Goal: Information Seeking & Learning: Find specific fact

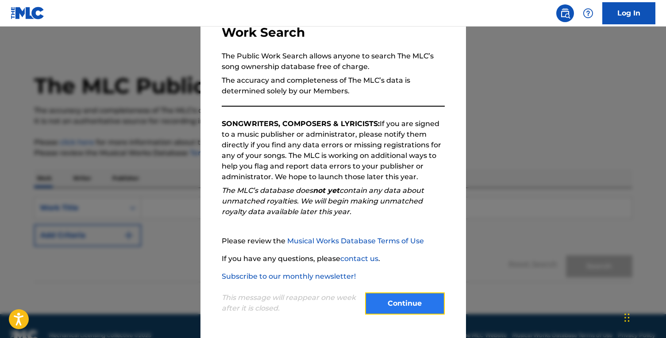
click at [422, 300] on button "Continue" at bounding box center [405, 304] width 80 height 22
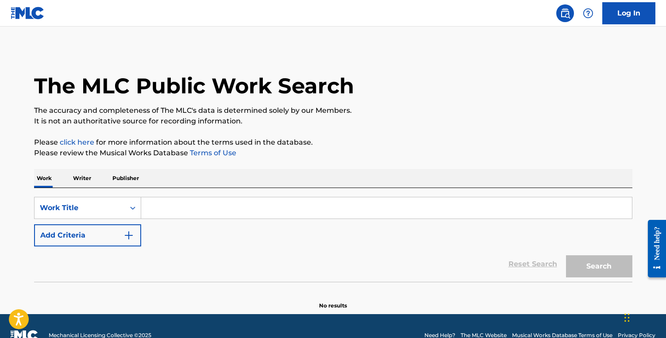
click at [37, 20] on link at bounding box center [28, 13] width 34 height 26
click at [359, 214] on input "Search Form" at bounding box center [386, 207] width 491 height 21
paste input "As It Was"
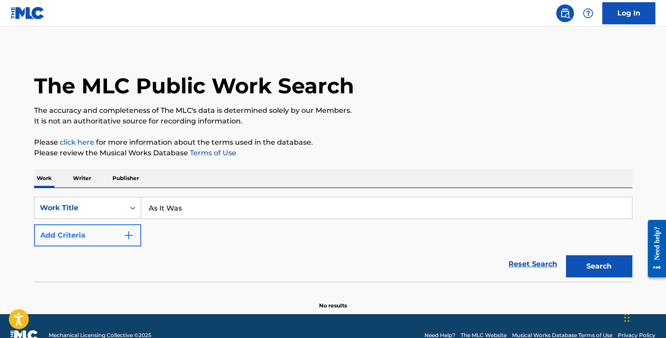
type input "As It Was"
click at [83, 234] on button "Add Criteria" at bounding box center [87, 235] width 107 height 22
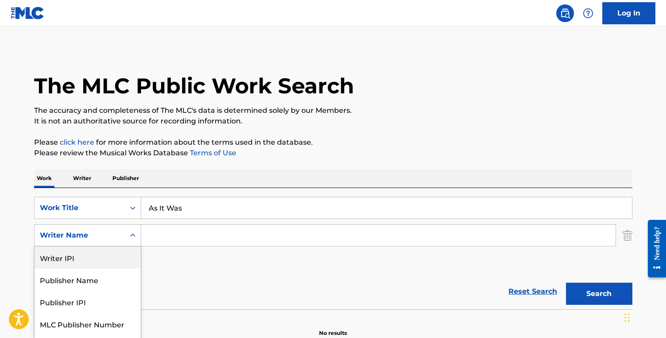
scroll to position [19, 0]
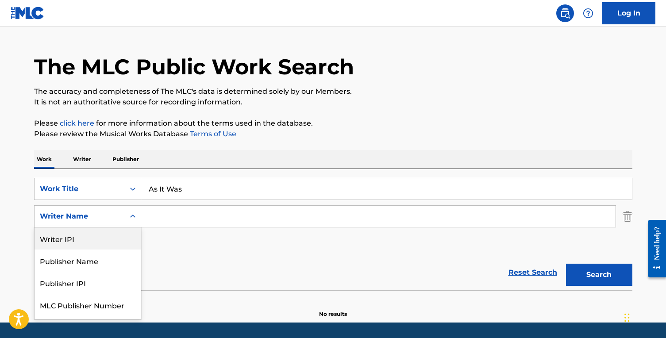
click at [104, 228] on div "Writer IPI, 1 of 5. 5 results available. Use Up and Down to choose options, pre…" at bounding box center [87, 216] width 107 height 22
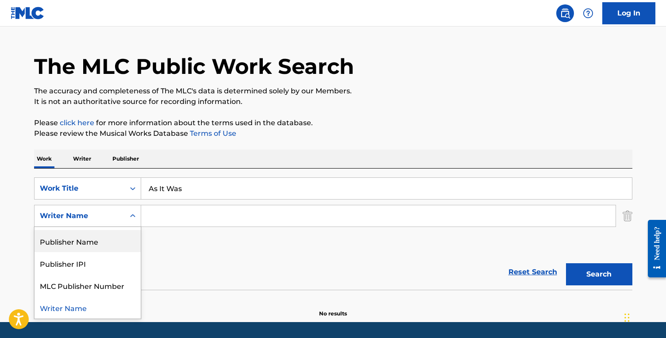
scroll to position [0, 0]
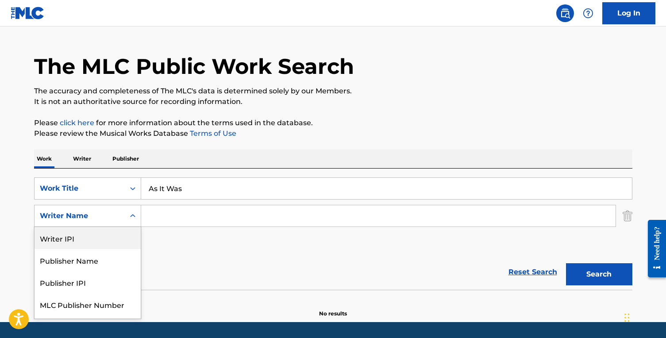
click at [186, 214] on input "Search Form" at bounding box center [378, 215] width 475 height 21
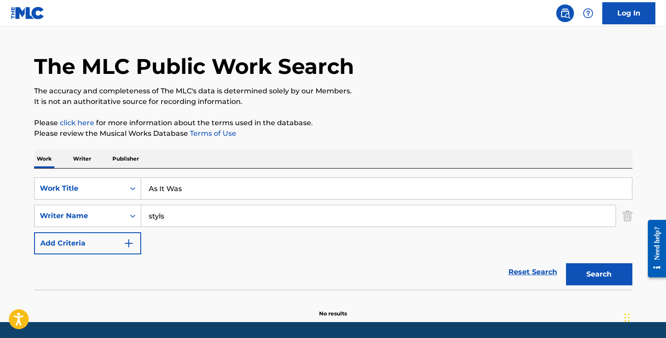
type input "styls"
click at [566, 263] on button "Search" at bounding box center [599, 274] width 66 height 22
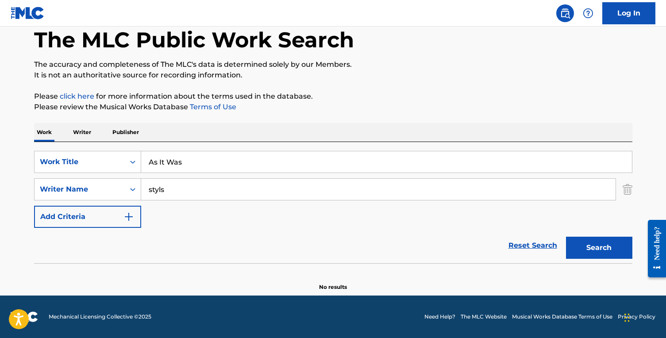
click at [279, 186] on input "styls" at bounding box center [378, 189] width 475 height 21
click at [583, 239] on button "Search" at bounding box center [599, 248] width 66 height 22
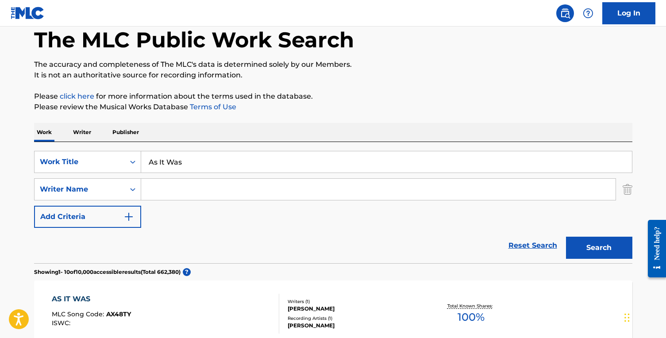
click at [352, 187] on input "Search Form" at bounding box center [378, 189] width 475 height 21
type input "styles"
click at [566, 237] on button "Search" at bounding box center [599, 248] width 66 height 22
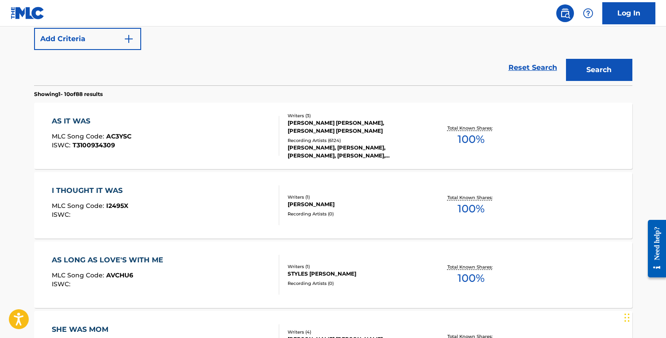
scroll to position [183, 0]
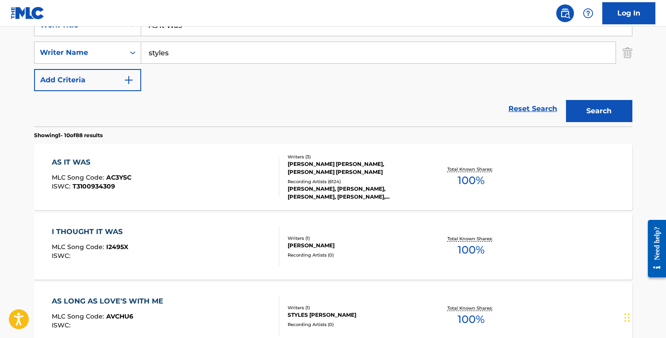
click at [226, 185] on div "AS IT WAS MLC Song Code : AC3YSC ISWC : T3100934309" at bounding box center [166, 177] width 228 height 40
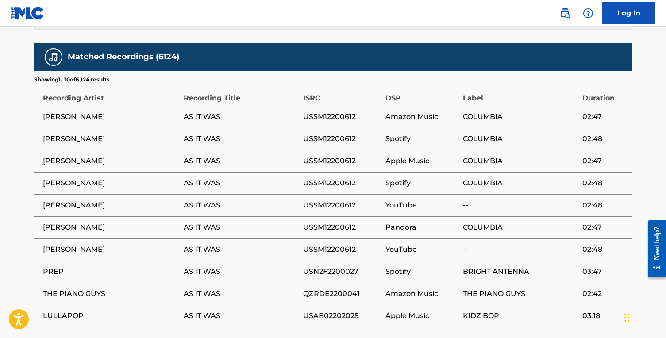
scroll to position [1091, 0]
